Goal: Information Seeking & Learning: Compare options

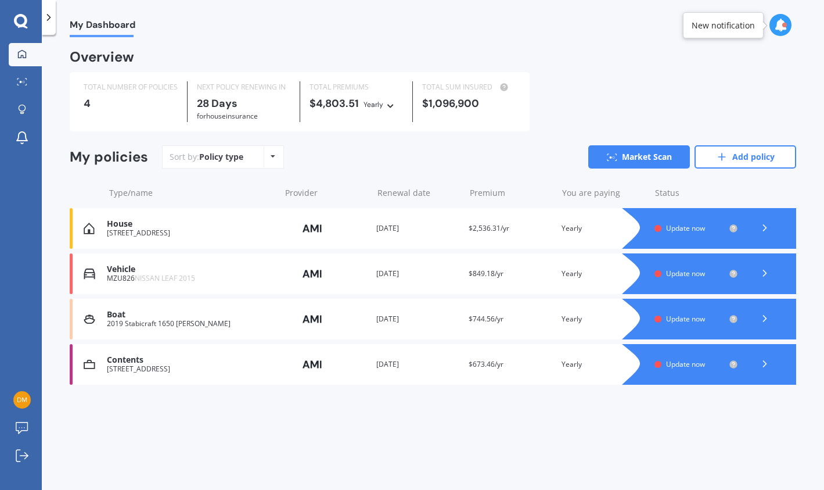
click at [682, 223] on span "Update now" at bounding box center [685, 228] width 39 height 10
click at [685, 227] on span "Update now" at bounding box center [685, 228] width 39 height 10
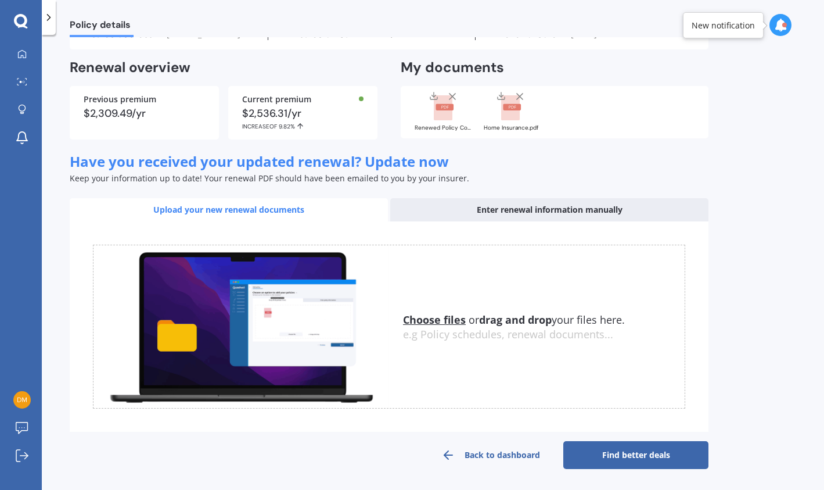
scroll to position [79, 0]
click at [449, 321] on u "Choose files" at bounding box center [434, 319] width 63 height 14
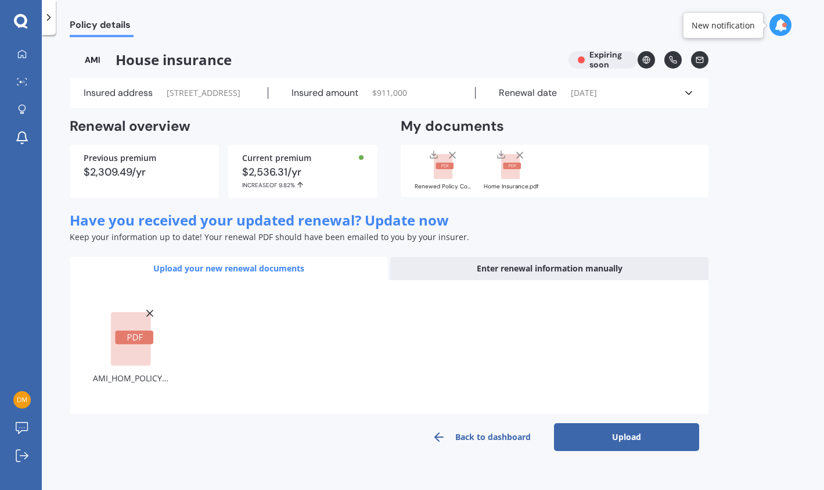
scroll to position [2, 0]
click at [629, 451] on button "Upload" at bounding box center [626, 437] width 145 height 28
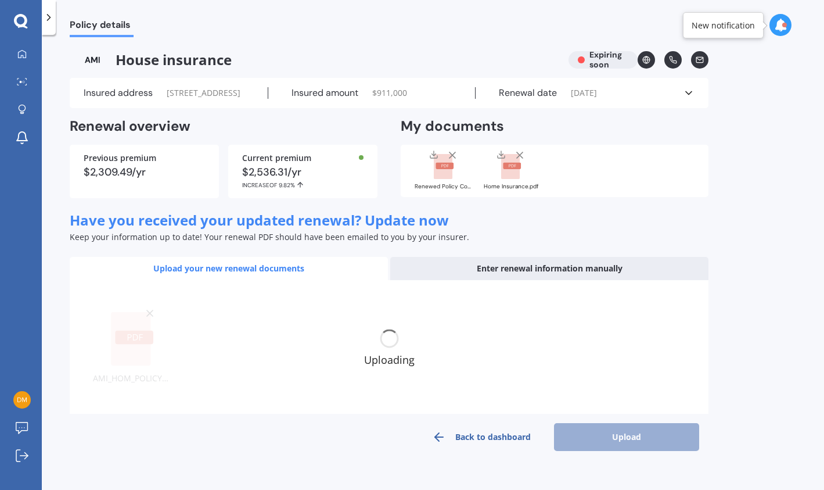
scroll to position [0, 0]
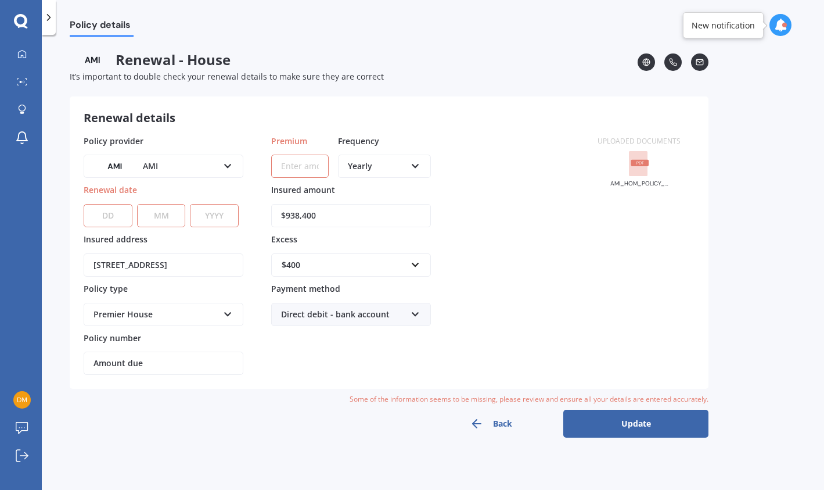
select select "23"
select select "09"
select select "2025"
click at [228, 165] on icon at bounding box center [228, 164] width 10 height 8
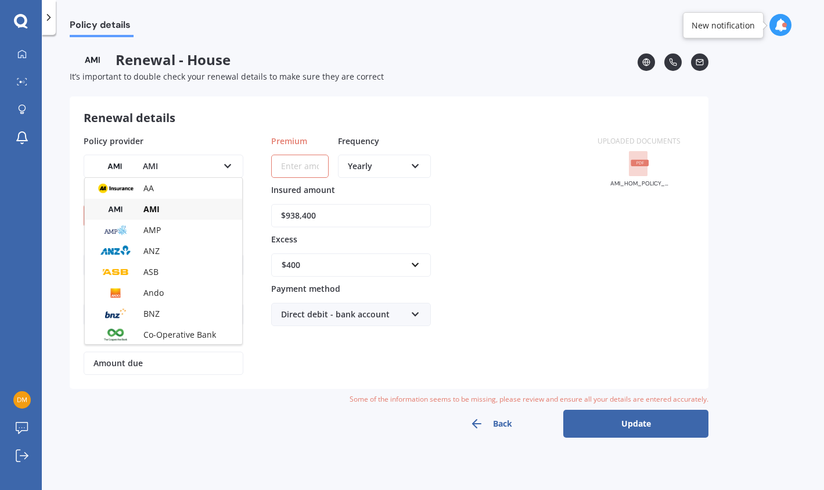
click at [228, 165] on icon at bounding box center [228, 164] width 10 height 8
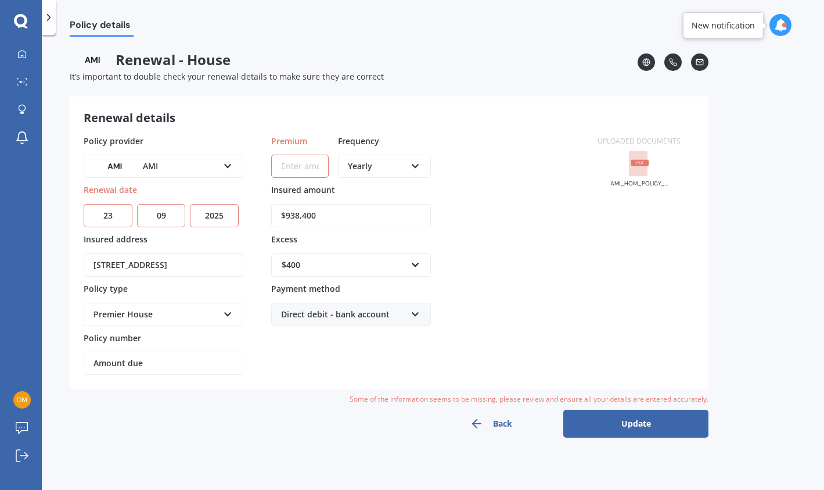
click at [362, 269] on div "$400" at bounding box center [344, 264] width 125 height 13
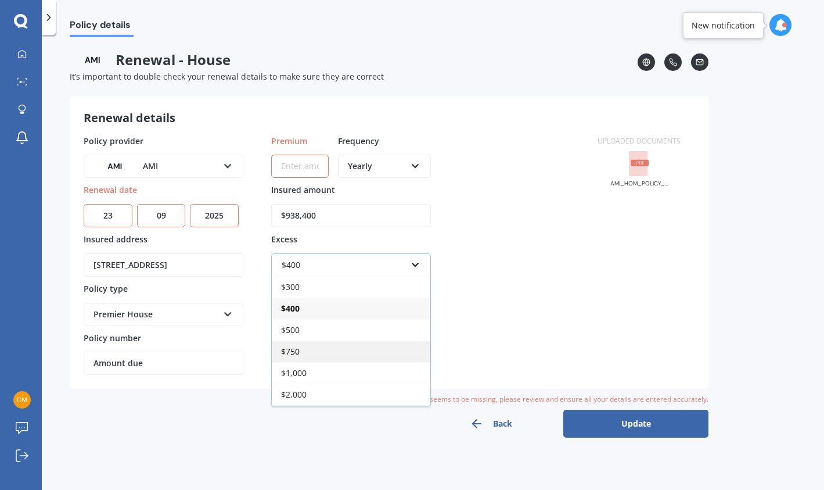
click at [315, 346] on div "$750" at bounding box center [351, 350] width 159 height 21
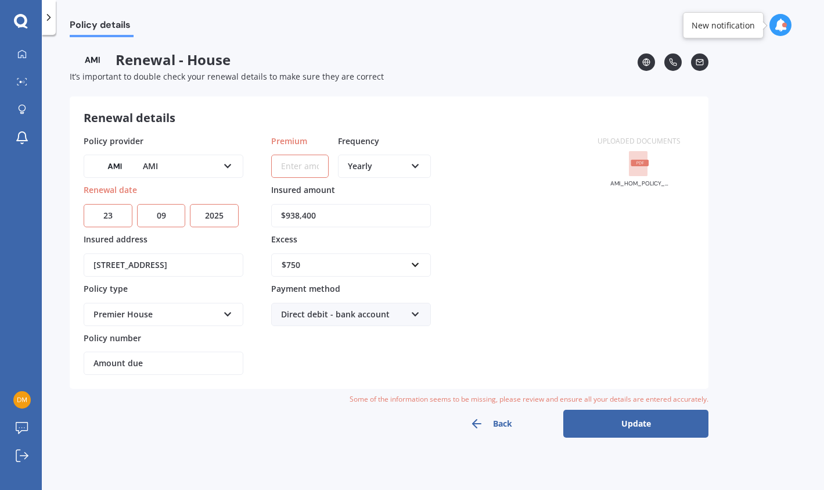
click at [297, 171] on input "Premium" at bounding box center [299, 165] width 57 height 23
type input "$2,357.68"
select select "2026"
click at [633, 423] on button "Update" at bounding box center [635, 423] width 145 height 28
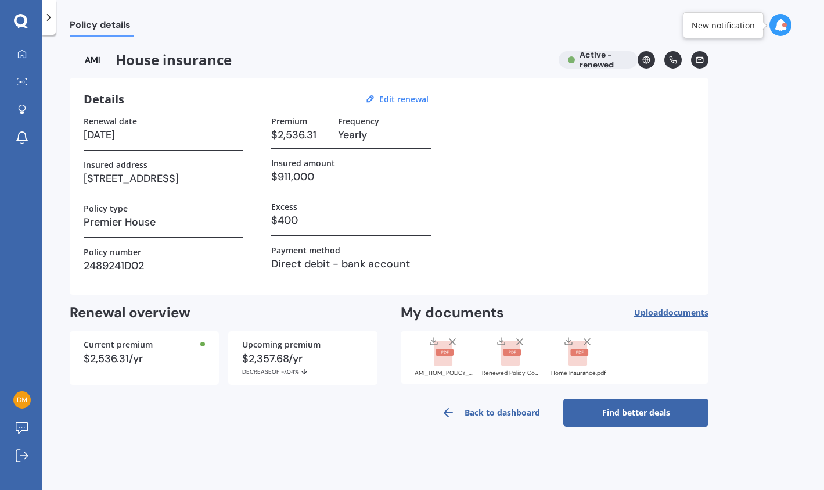
click at [634, 411] on link "Find better deals" at bounding box center [635, 412] width 145 height 28
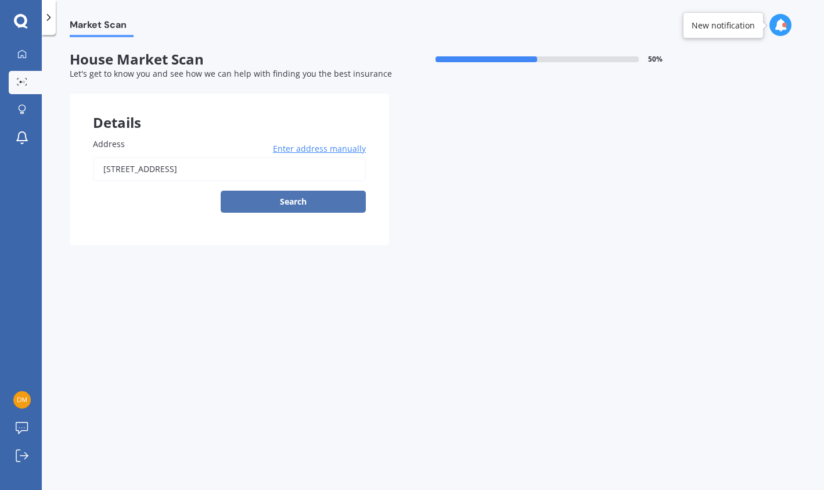
click at [289, 196] on button "Search" at bounding box center [293, 201] width 145 height 22
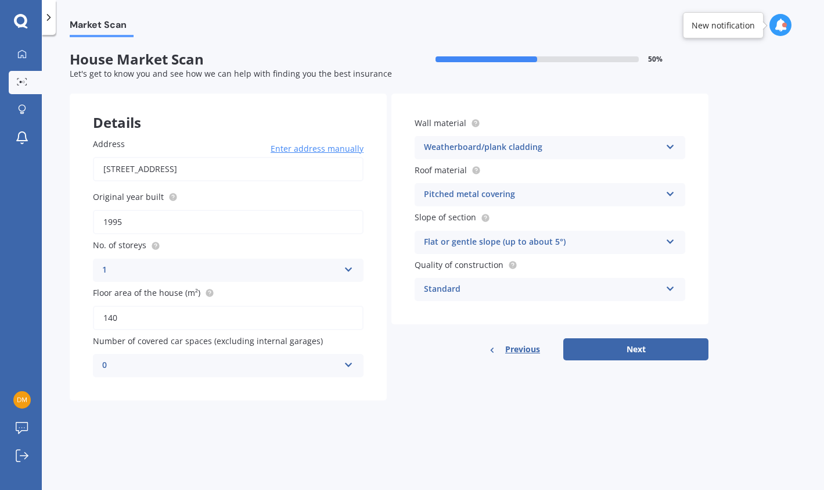
click at [104, 166] on input "[STREET_ADDRESS]" at bounding box center [228, 169] width 271 height 24
click at [110, 167] on input "[STREET_ADDRESS]" at bounding box center [228, 169] width 271 height 24
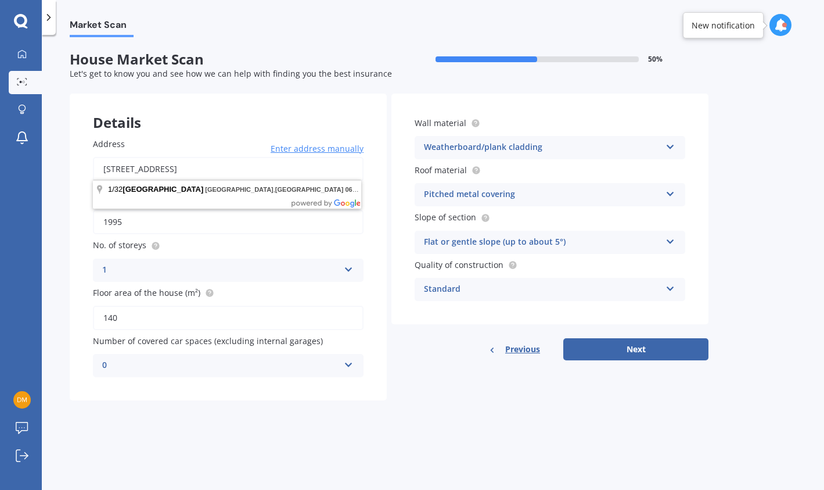
drag, startPoint x: 110, startPoint y: 167, endPoint x: 92, endPoint y: 167, distance: 17.4
click at [92, 167] on div "Address [STREET_ADDRESS] Enter address manually Search Original year built 1995…" at bounding box center [228, 257] width 317 height 286
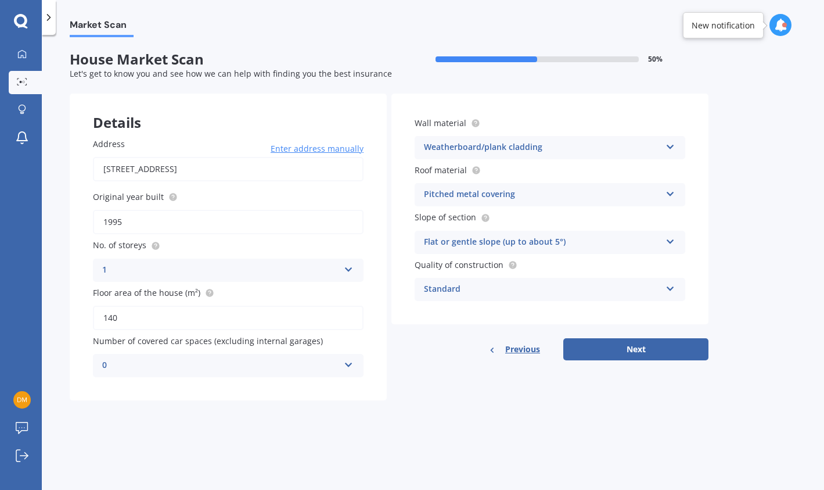
type input "[STREET_ADDRESS]"
click at [131, 218] on input "1995" at bounding box center [228, 222] width 271 height 24
drag, startPoint x: 131, startPoint y: 218, endPoint x: 98, endPoint y: 218, distance: 32.5
click at [98, 218] on input "1995" at bounding box center [228, 222] width 271 height 24
type input "1926"
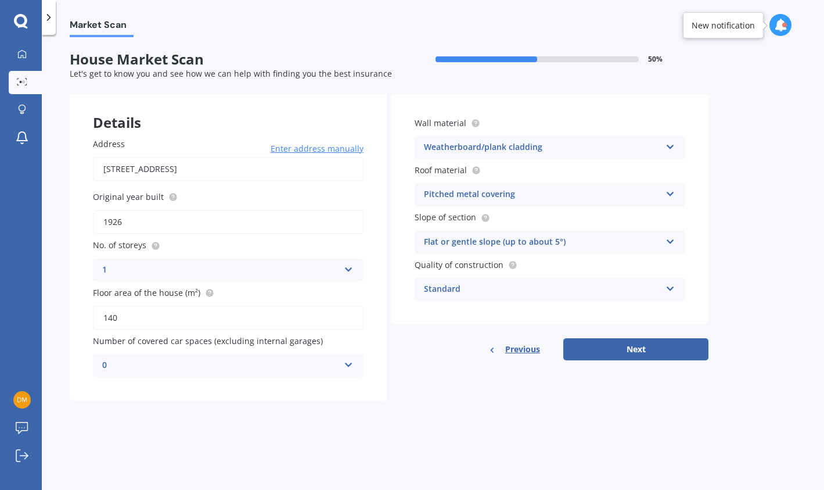
click at [128, 265] on div "1" at bounding box center [220, 270] width 237 height 14
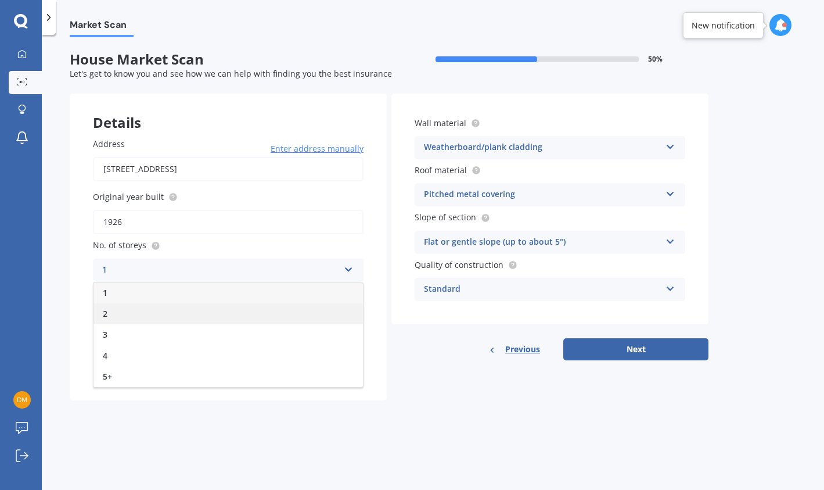
click at [120, 307] on div "2" at bounding box center [227, 313] width 269 height 21
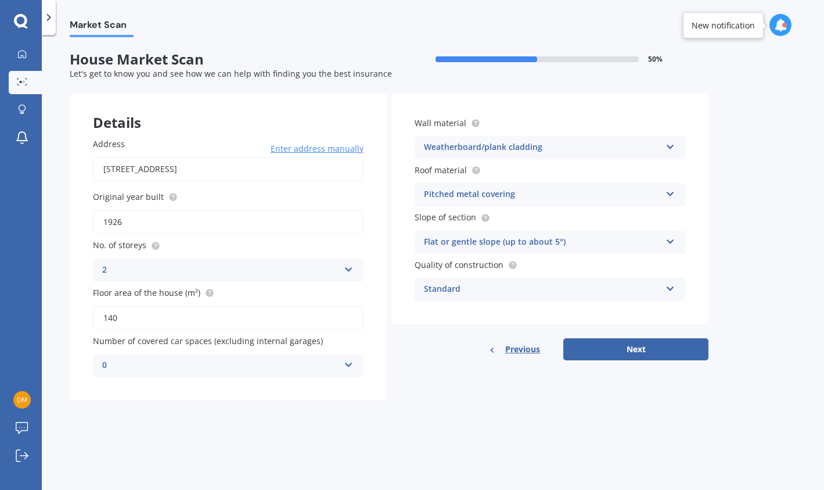
click at [203, 364] on div "0" at bounding box center [220, 365] width 237 height 14
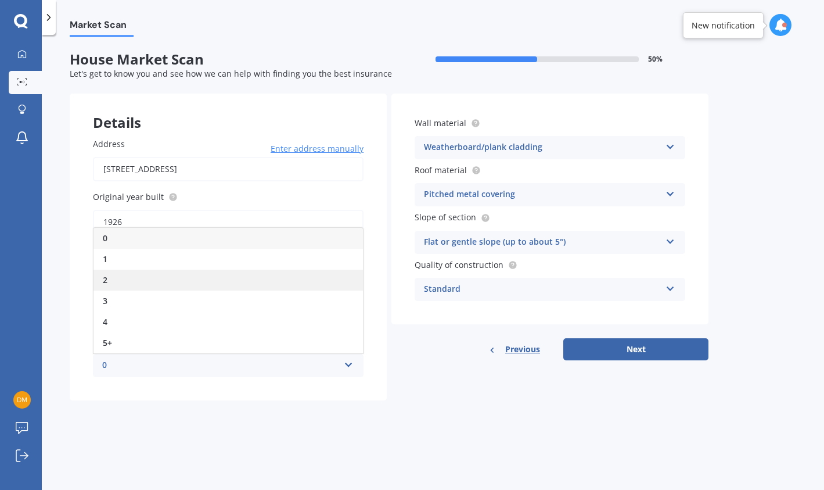
click at [122, 278] on div "2" at bounding box center [227, 279] width 269 height 21
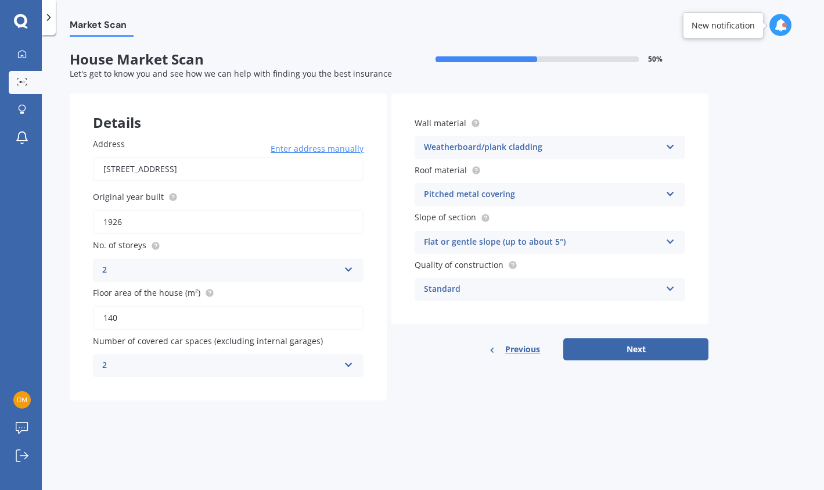
click at [160, 358] on div "2" at bounding box center [220, 365] width 237 height 14
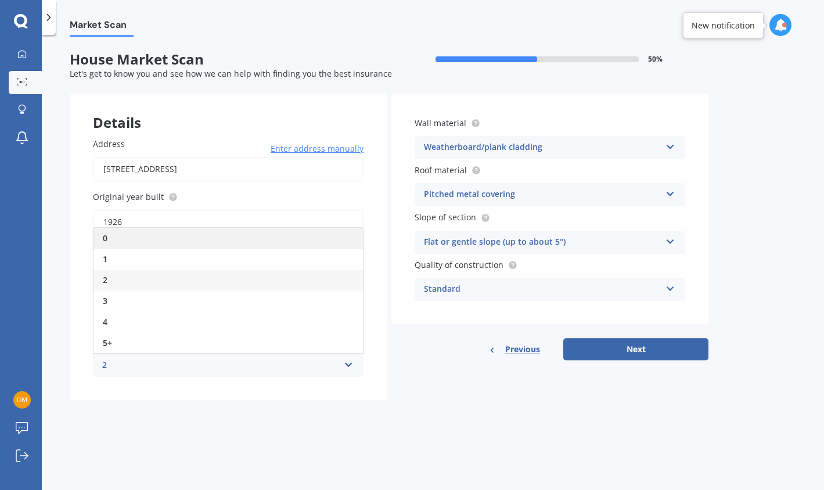
click at [136, 238] on div "0" at bounding box center [227, 238] width 269 height 21
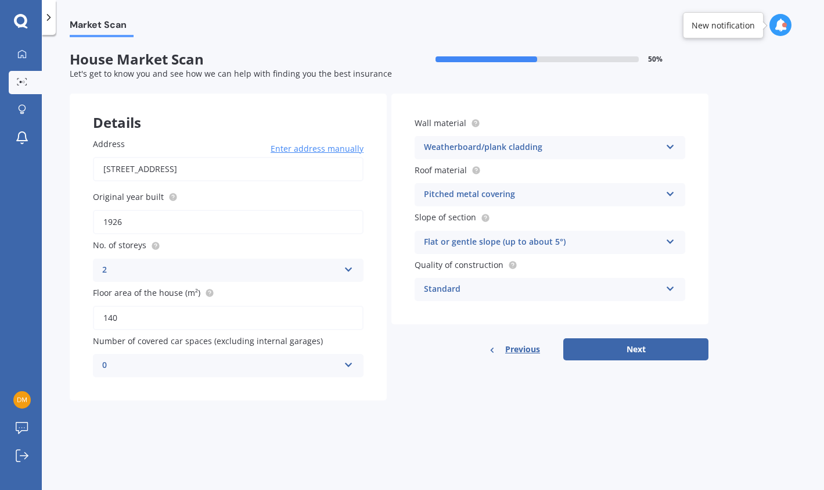
click at [328, 361] on div "0" at bounding box center [220, 365] width 237 height 14
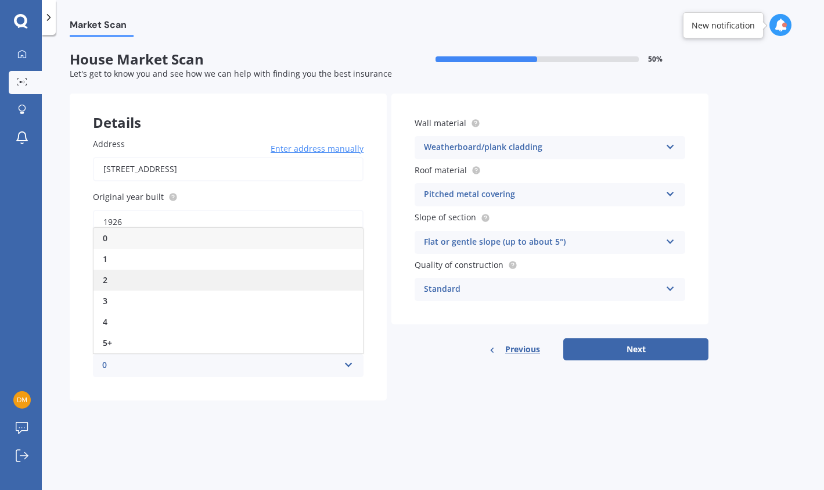
click at [175, 272] on div "2" at bounding box center [227, 279] width 269 height 21
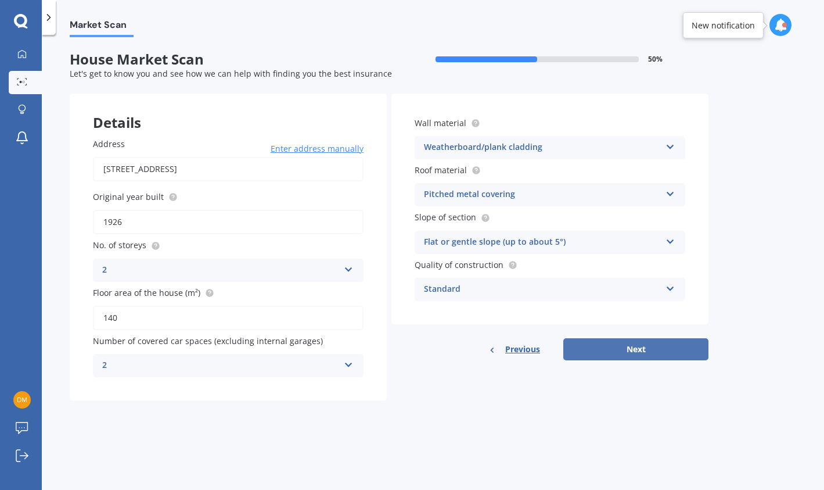
click at [631, 344] on button "Next" at bounding box center [635, 349] width 145 height 22
select select "24"
select select "04"
select select "1964"
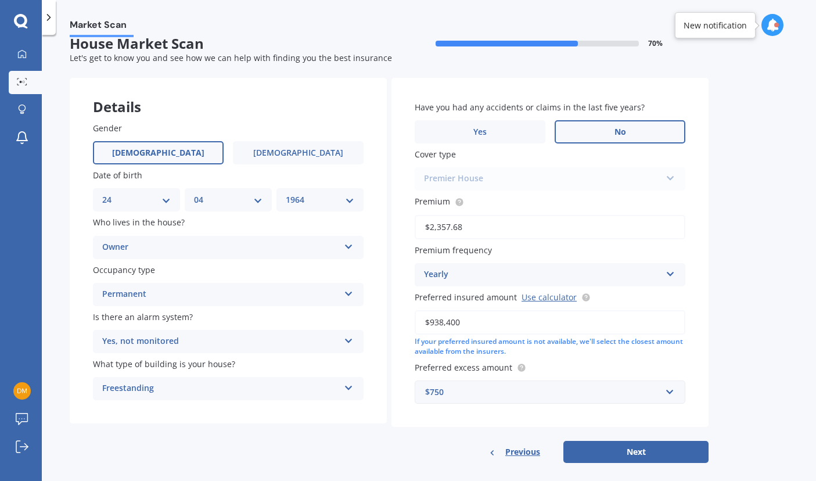
click at [618, 128] on span "No" at bounding box center [620, 132] width 12 height 10
click at [0, 0] on input "No" at bounding box center [0, 0] width 0 height 0
click at [623, 444] on button "Next" at bounding box center [635, 452] width 145 height 22
select select "24"
select select "04"
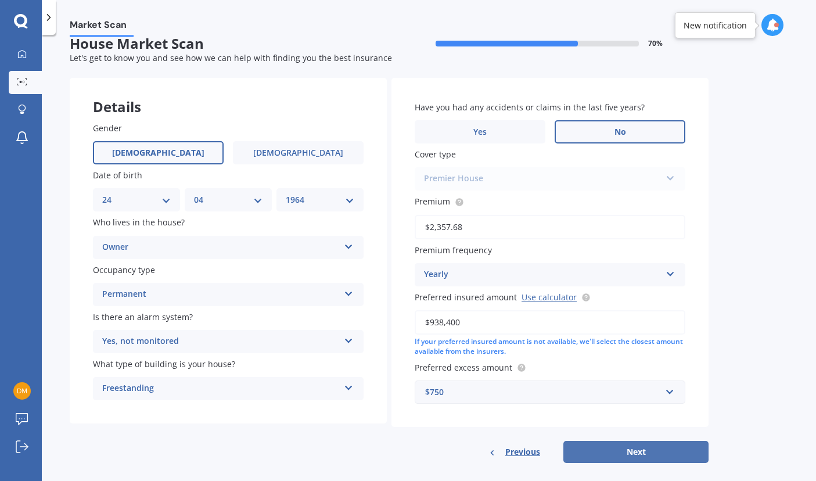
select select "1964"
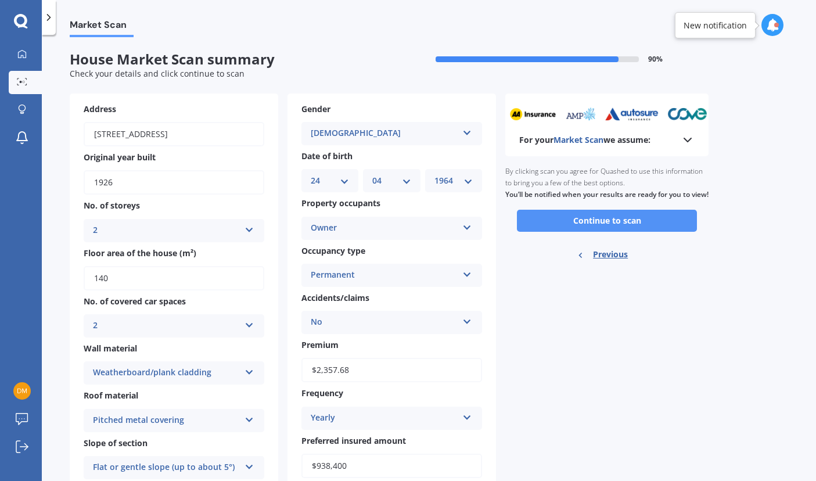
click at [607, 226] on button "Continue to scan" at bounding box center [607, 221] width 180 height 22
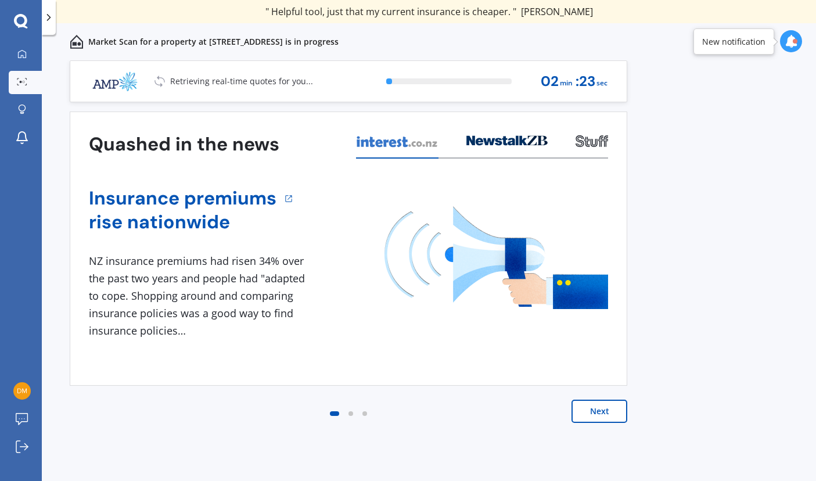
click at [605, 408] on button "Next" at bounding box center [599, 411] width 56 height 23
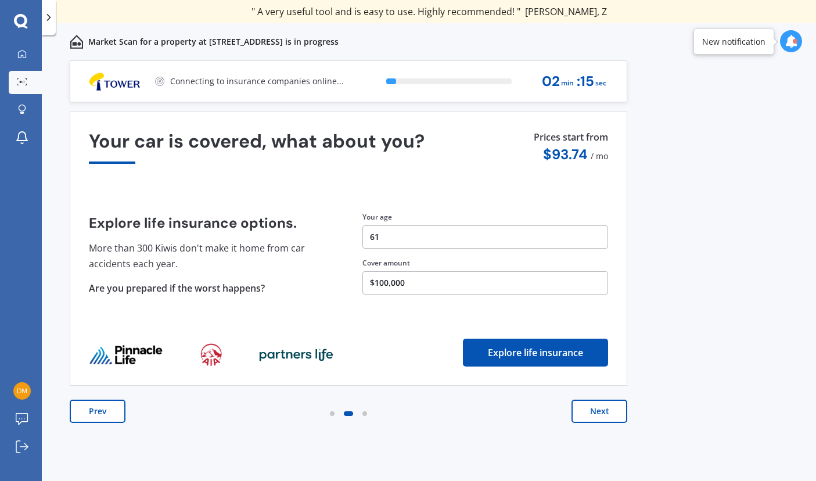
click at [599, 409] on button "Next" at bounding box center [599, 411] width 56 height 23
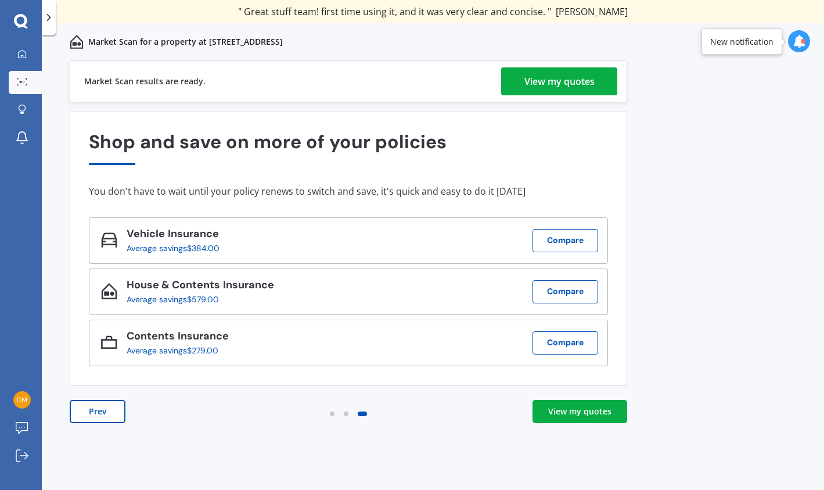
click at [567, 80] on div "View my quotes" at bounding box center [559, 81] width 70 height 28
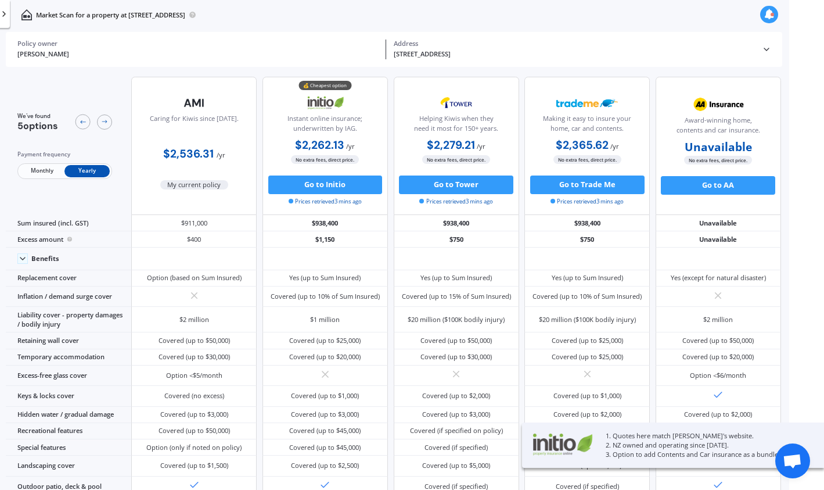
scroll to position [0, 56]
